Goal: Task Accomplishment & Management: Manage account settings

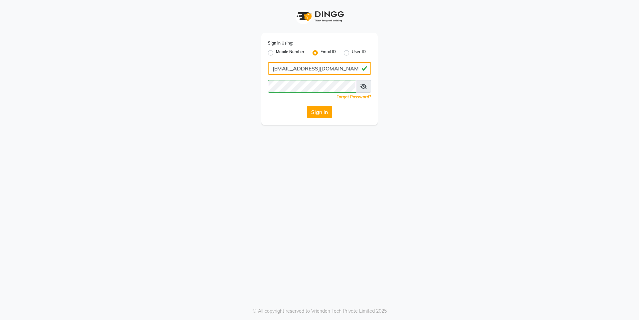
click at [317, 70] on input "[EMAIL_ADDRESS][DOMAIN_NAME]" at bounding box center [319, 68] width 103 height 13
click at [329, 69] on input "[EMAIL_ADDRESS][DOMAIN_NAME]" at bounding box center [319, 68] width 103 height 13
type input "[EMAIL_ADDRESS][DOMAIN_NAME]"
click at [385, 101] on div "Sign In Using: Mobile Number Email ID User ID [EMAIL_ADDRESS][DOMAIN_NAME] Reme…" at bounding box center [319, 62] width 379 height 125
click at [317, 115] on button "Sign In" at bounding box center [319, 112] width 25 height 13
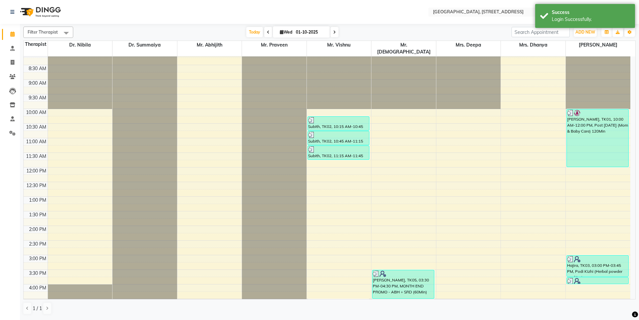
scroll to position [33, 0]
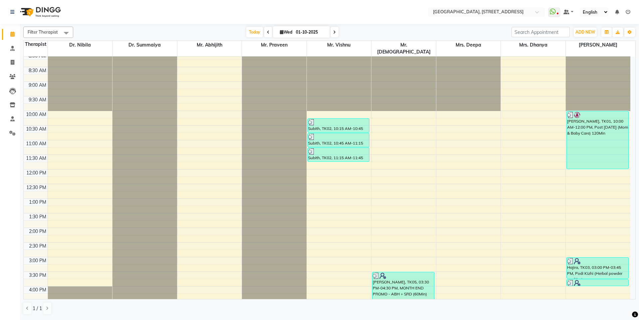
click at [333, 32] on icon at bounding box center [334, 32] width 3 height 4
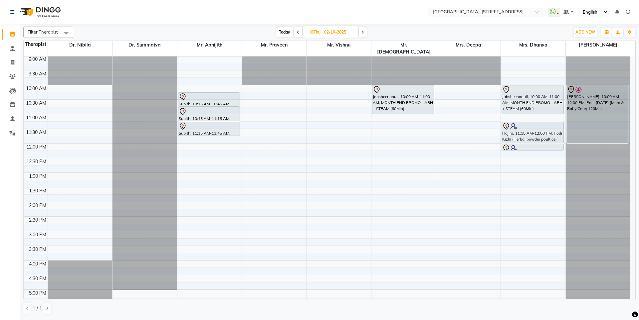
scroll to position [52, 0]
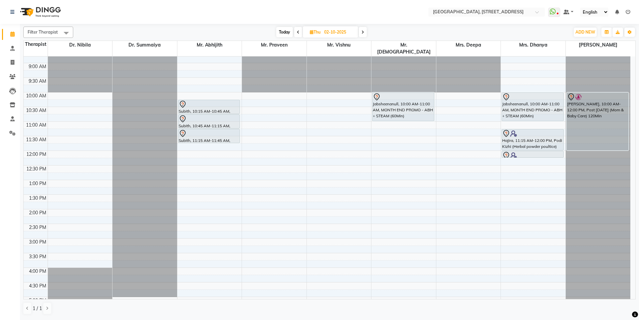
click at [365, 31] on span at bounding box center [363, 32] width 8 height 10
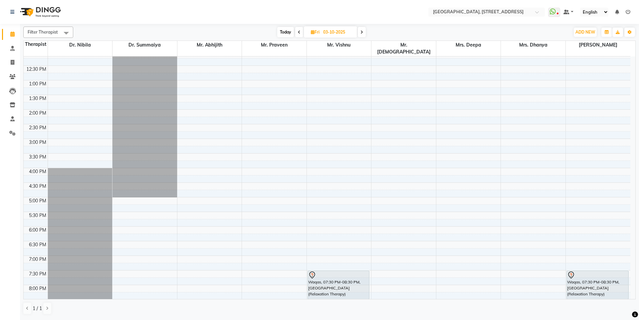
scroll to position [218, 0]
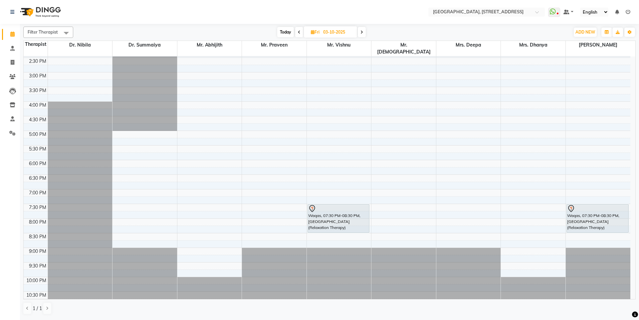
click at [286, 30] on span "Today" at bounding box center [285, 32] width 17 height 10
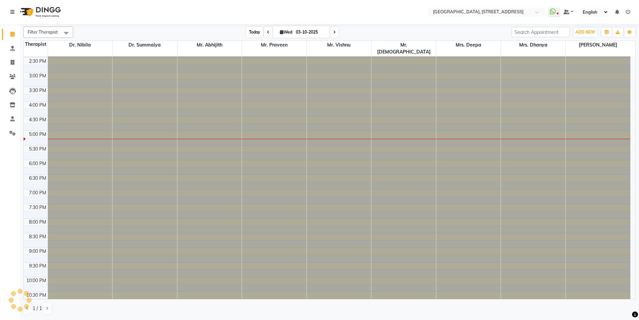
type input "01-10-2025"
